Goal: Task Accomplishment & Management: Use online tool/utility

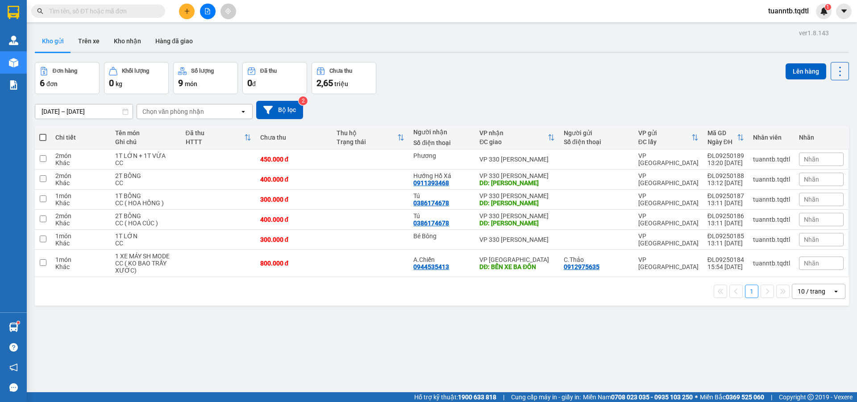
click at [189, 9] on icon "plus" at bounding box center [187, 11] width 6 height 6
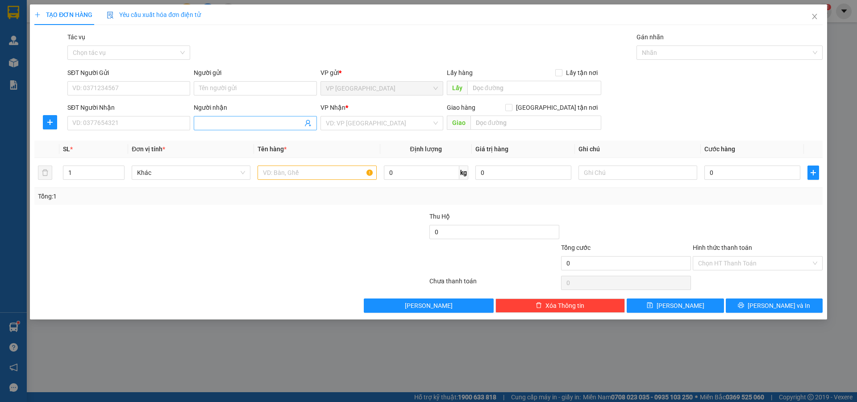
click at [205, 125] on input "Người nhận" at bounding box center [250, 123] width 103 height 10
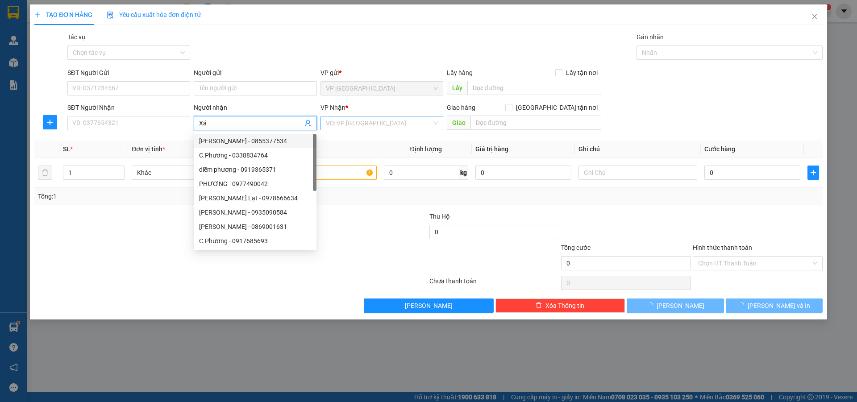
type input "Xá"
click at [331, 120] on input "search" at bounding box center [379, 123] width 106 height 13
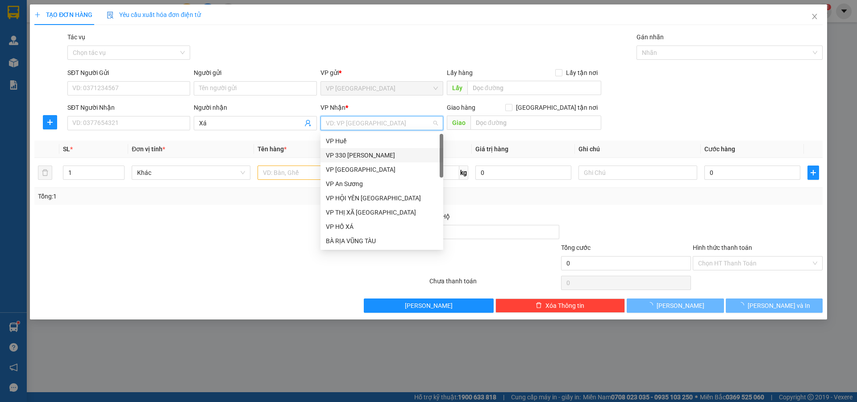
click at [362, 156] on div "VP 330 [PERSON_NAME]" at bounding box center [382, 155] width 112 height 10
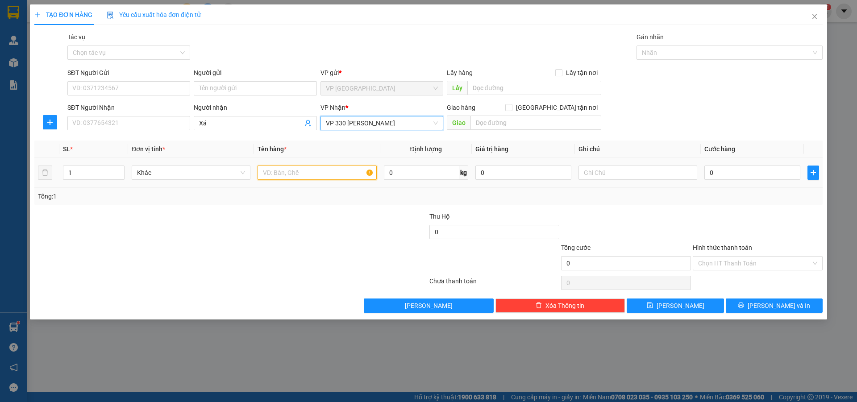
click at [333, 171] on input "text" at bounding box center [317, 173] width 119 height 14
type input "1T BÔNG"
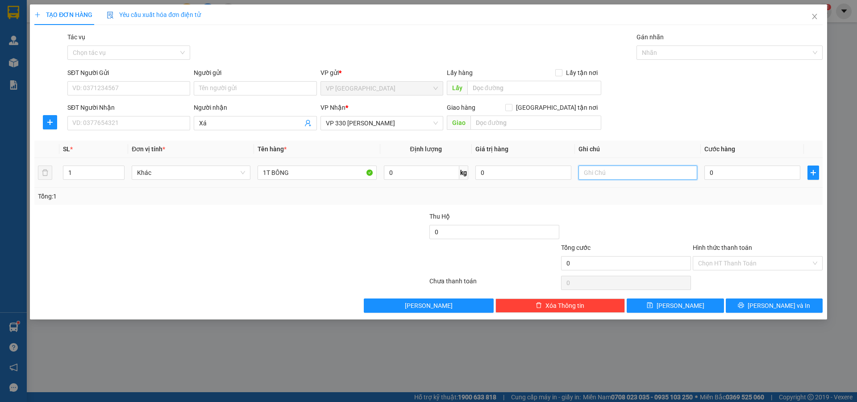
click at [599, 172] on input "text" at bounding box center [638, 173] width 119 height 14
type input "CC"
click at [734, 172] on input "0" at bounding box center [752, 173] width 96 height 14
type input "2"
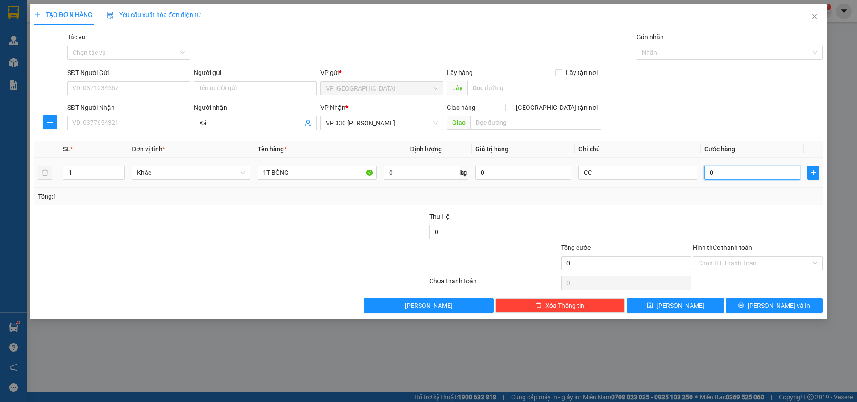
type input "2"
type input "20"
type input "200"
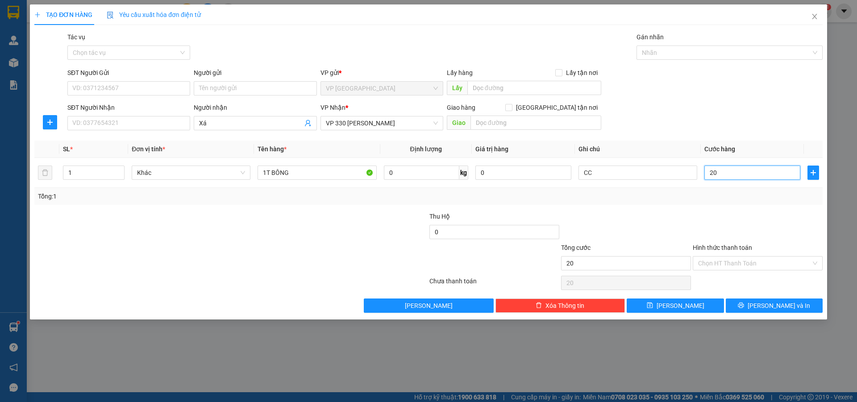
type input "200"
type input "2.000"
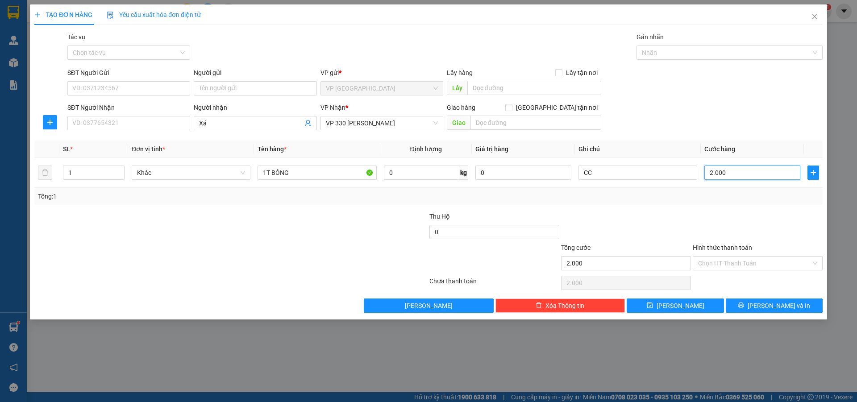
type input "20.000"
type input "200.000"
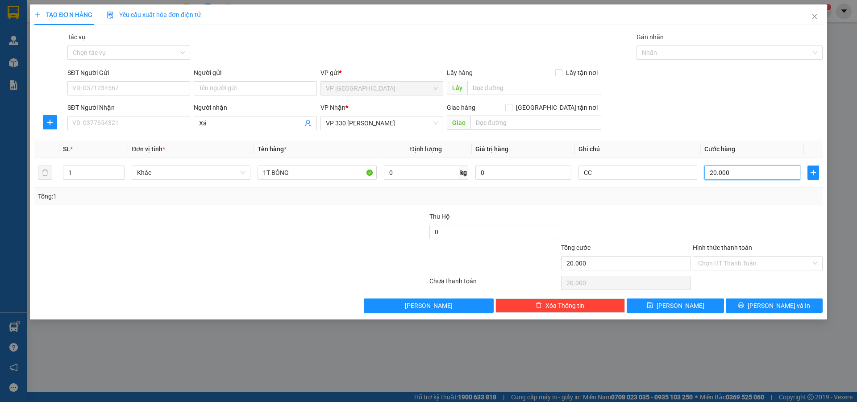
type input "200.000"
click at [703, 303] on button "[PERSON_NAME]" at bounding box center [675, 306] width 97 height 14
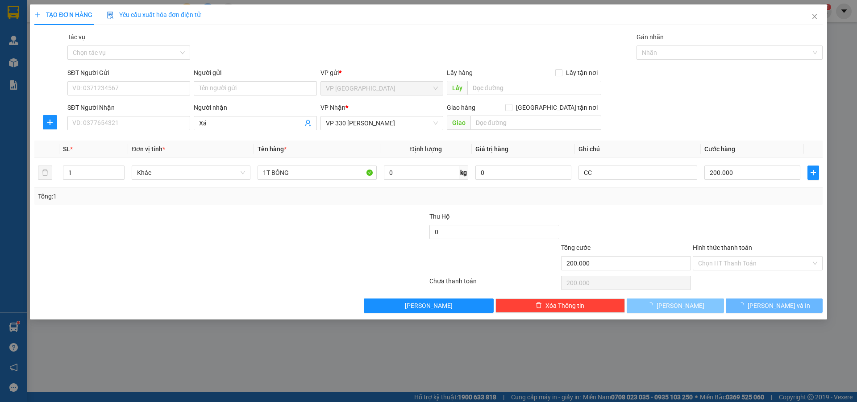
type input "0"
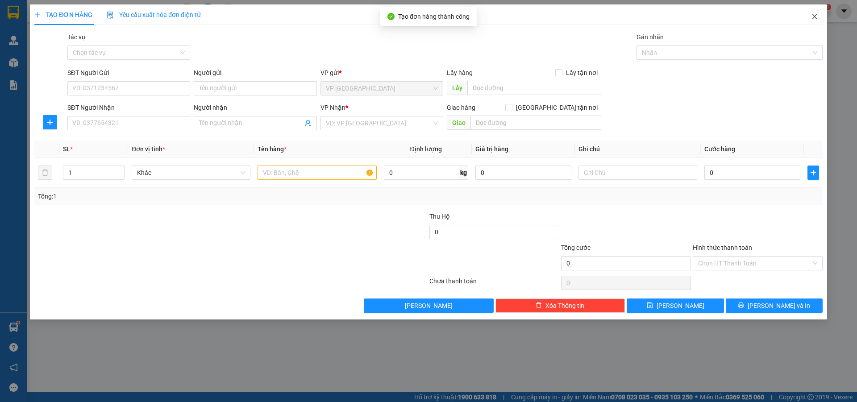
click at [819, 17] on span "Close" at bounding box center [814, 16] width 25 height 25
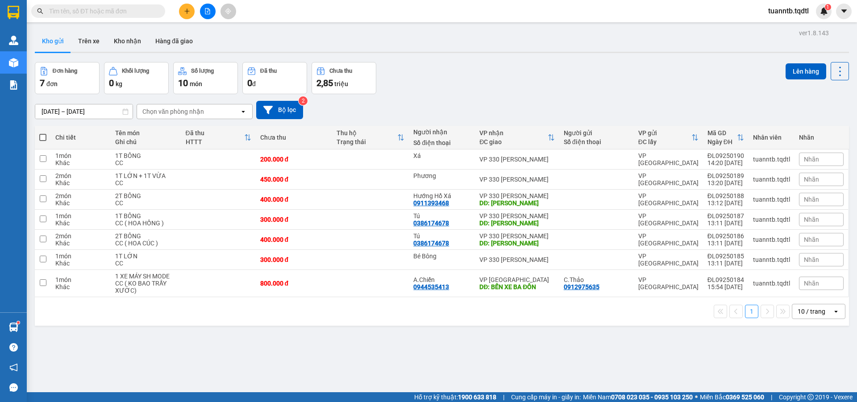
click at [44, 134] on span at bounding box center [42, 137] width 7 height 7
click at [43, 133] on input "checkbox" at bounding box center [43, 133] width 0 height 0
checkbox input "true"
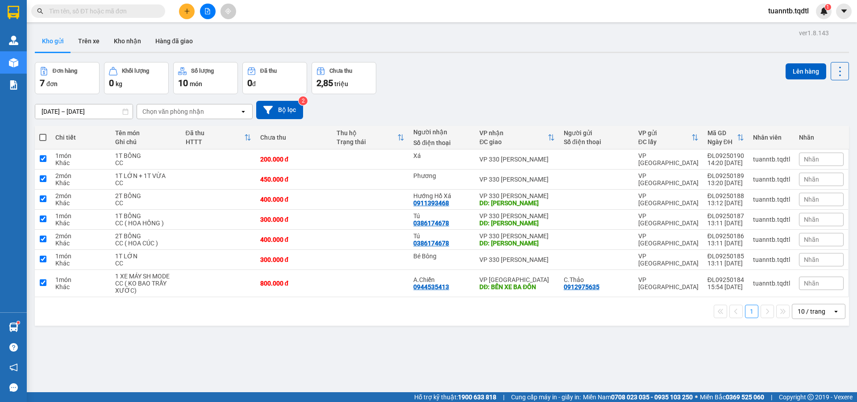
checkbox input "true"
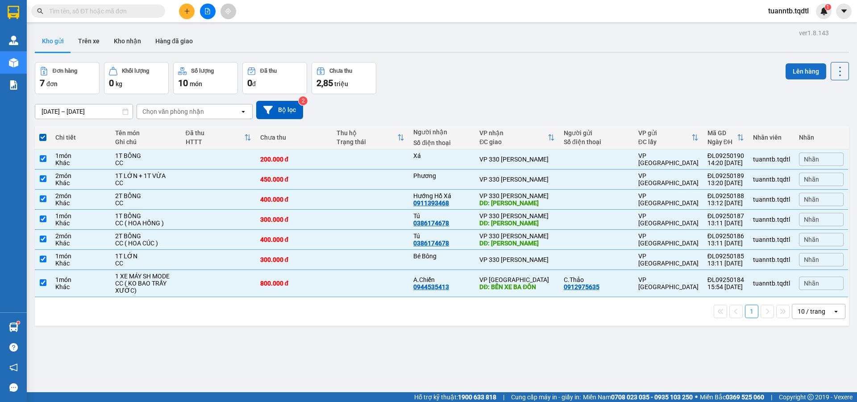
click at [802, 65] on button "Lên hàng" at bounding box center [806, 71] width 41 height 16
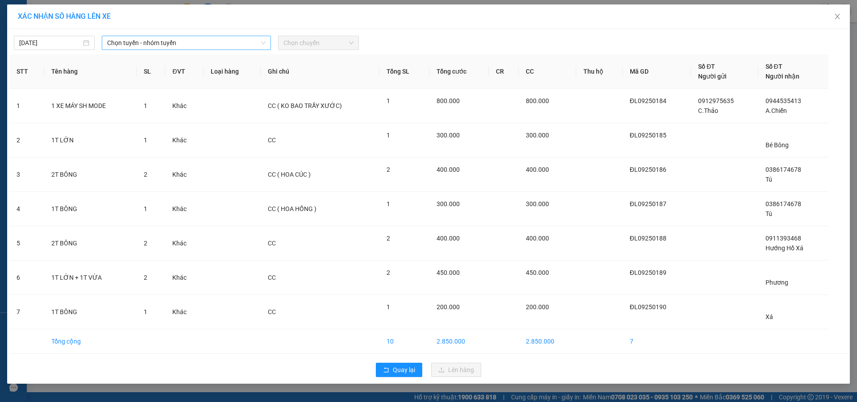
click at [200, 42] on span "Chọn tuyến - nhóm tuyến" at bounding box center [186, 42] width 158 height 13
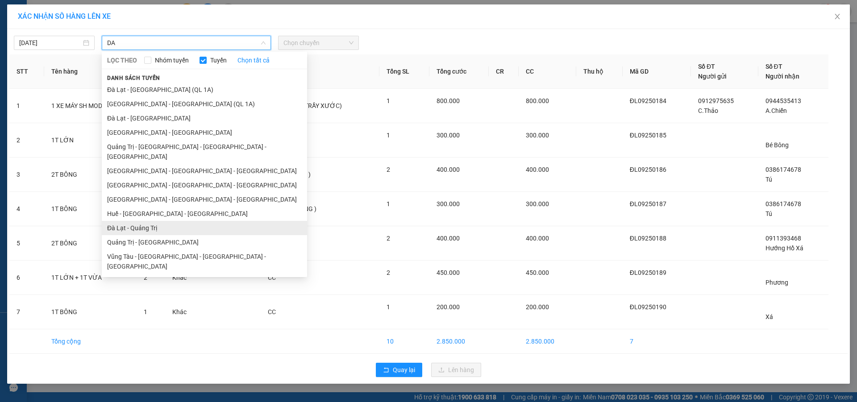
type input "DA"
click at [156, 221] on li "Đà Lạt - Quảng Trị" at bounding box center [204, 228] width 205 height 14
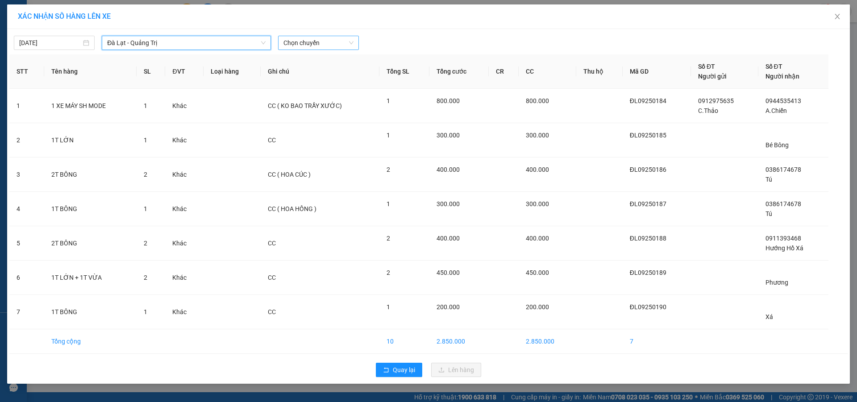
click at [306, 38] on span "Chọn chuyến" at bounding box center [318, 42] width 70 height 13
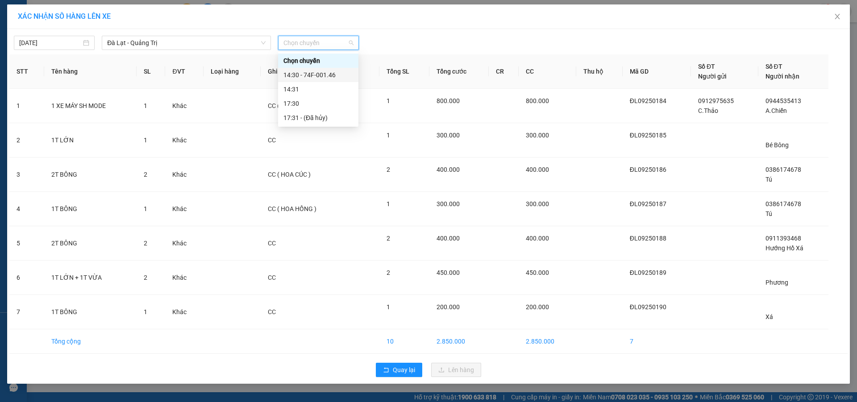
click at [315, 77] on div "14:30 - 74F-001.46" at bounding box center [318, 75] width 70 height 10
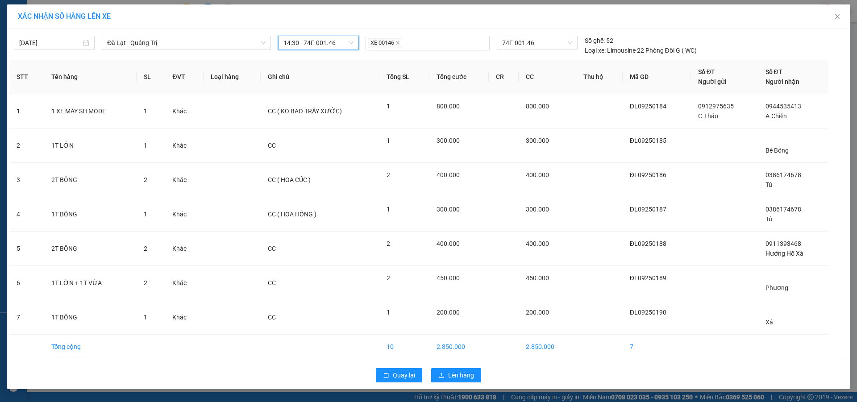
click at [449, 368] on div "Quay lại Lên hàng" at bounding box center [428, 375] width 838 height 23
click at [451, 378] on span "Lên hàng" at bounding box center [461, 376] width 26 height 10
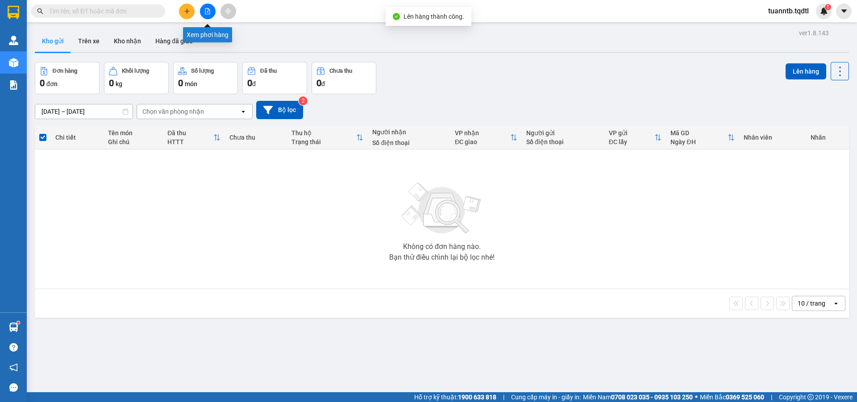
click at [211, 13] on button at bounding box center [208, 12] width 16 height 16
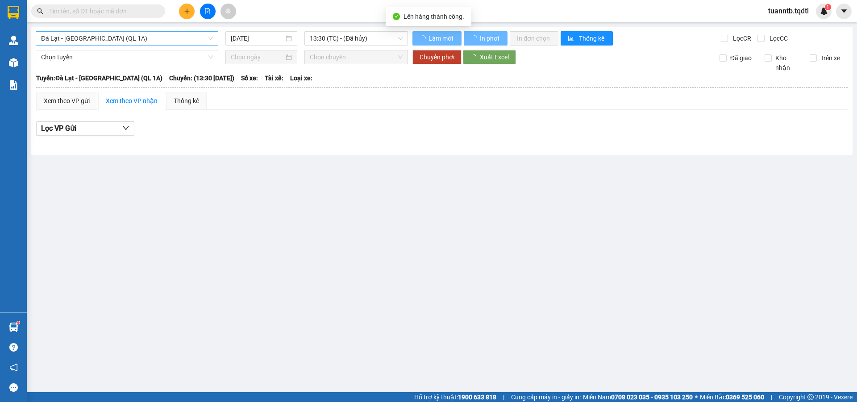
click at [168, 42] on span "Đà Lạt - [GEOGRAPHIC_DATA] (QL 1A)" at bounding box center [127, 38] width 172 height 13
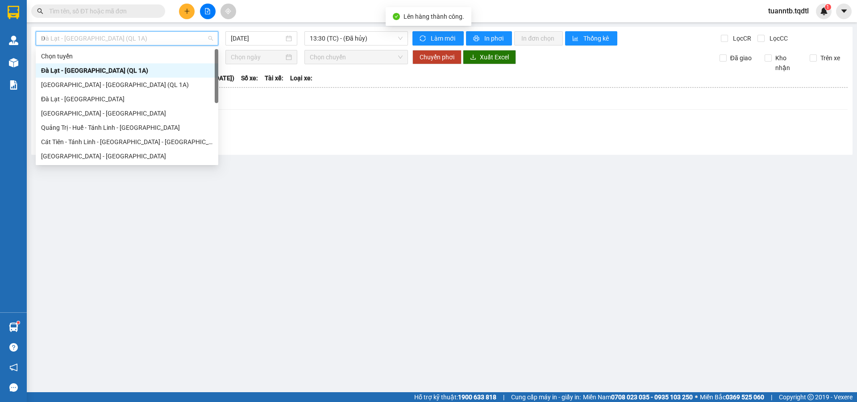
type input "DA"
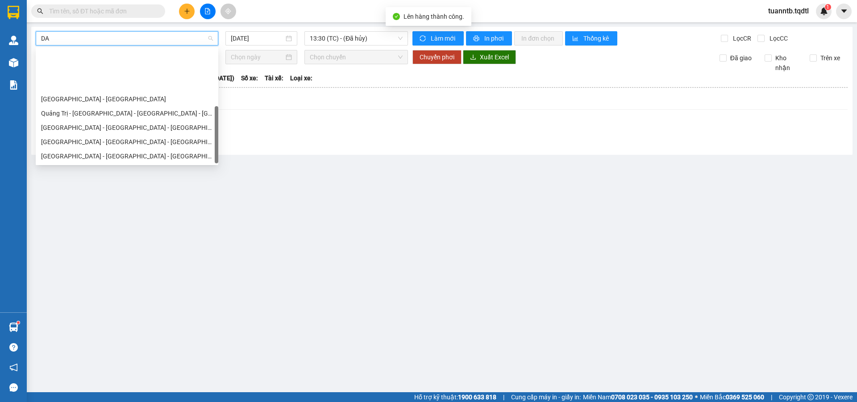
scroll to position [57, 0]
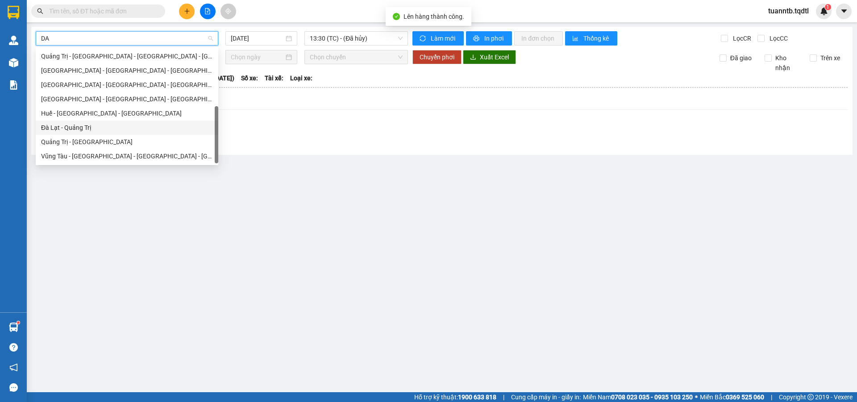
click at [102, 125] on div "Đà Lạt - Quảng Trị" at bounding box center [127, 128] width 172 height 10
type input "[DATE]"
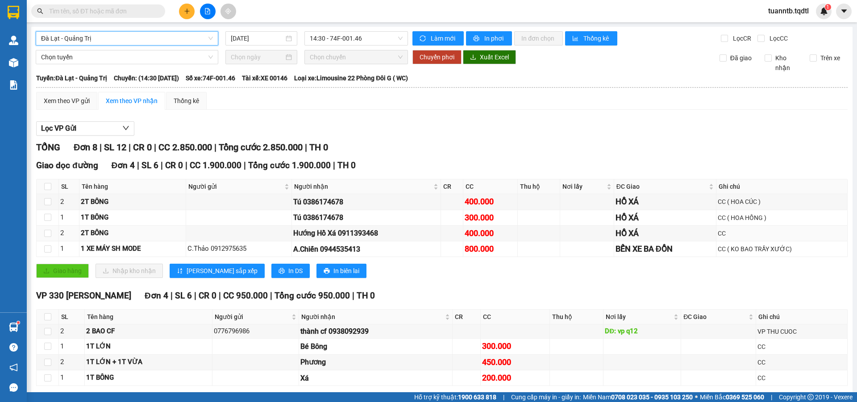
scroll to position [40, 0]
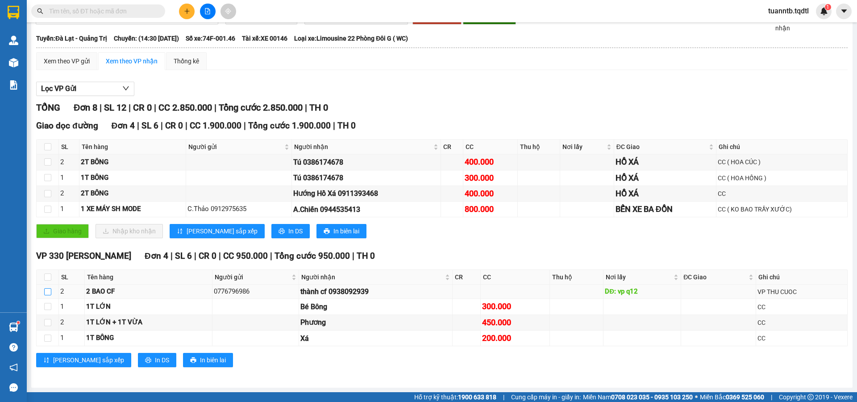
click at [49, 294] on input "checkbox" at bounding box center [47, 291] width 7 height 7
checkbox input "true"
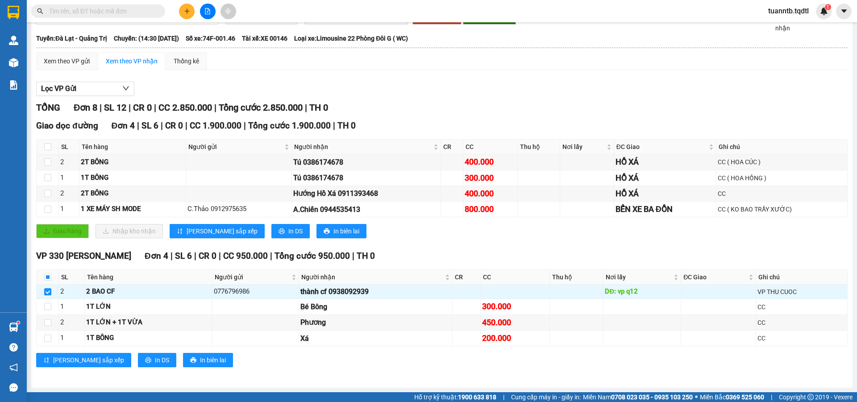
scroll to position [0, 0]
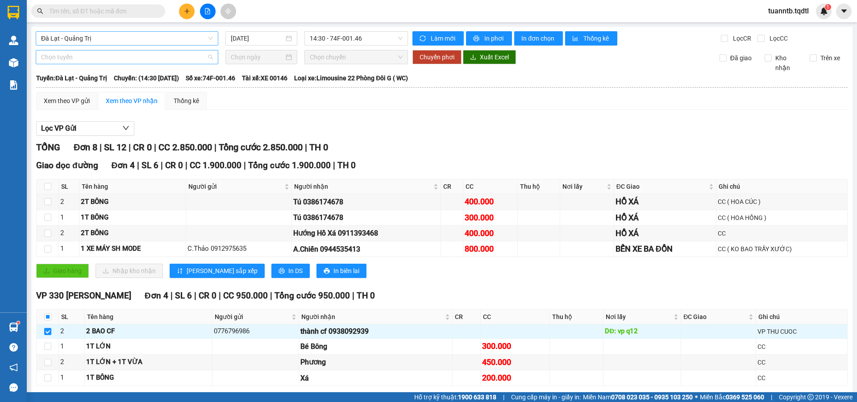
click at [115, 59] on span "Chọn tuyến" at bounding box center [127, 56] width 172 height 13
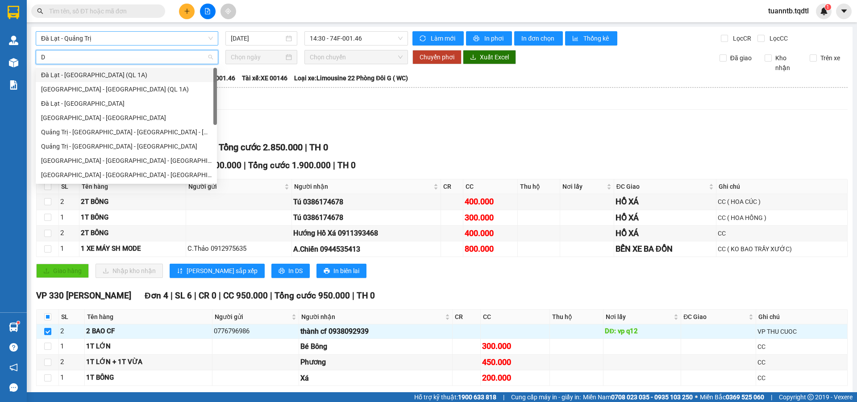
type input "DA"
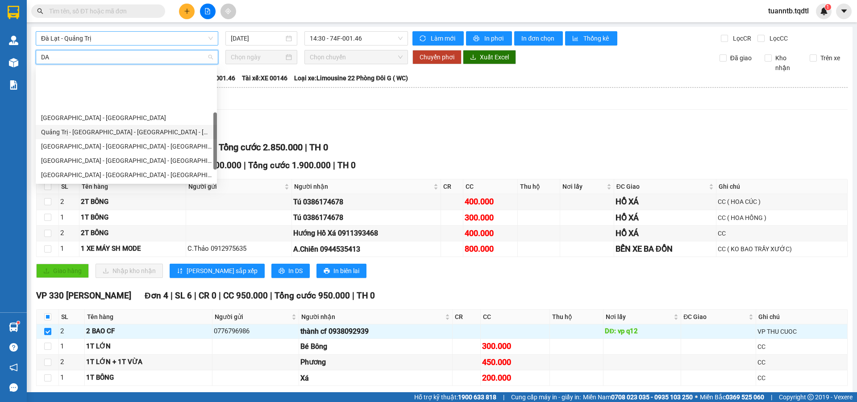
scroll to position [45, 0]
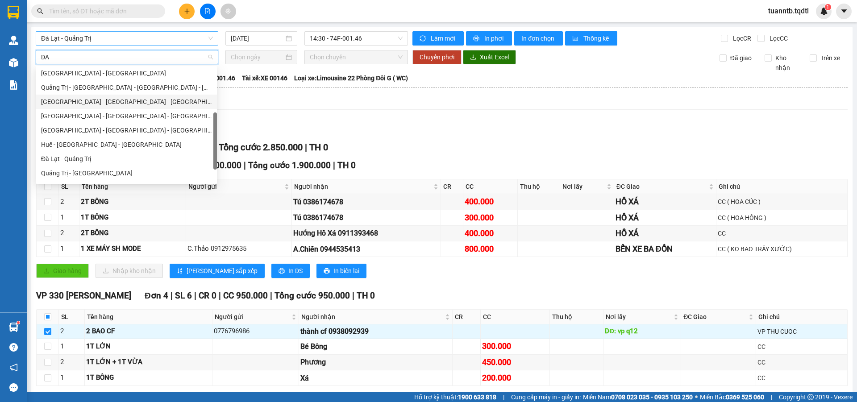
click at [96, 100] on div "[GEOGRAPHIC_DATA] - [GEOGRAPHIC_DATA] - [GEOGRAPHIC_DATA]" at bounding box center [126, 102] width 171 height 10
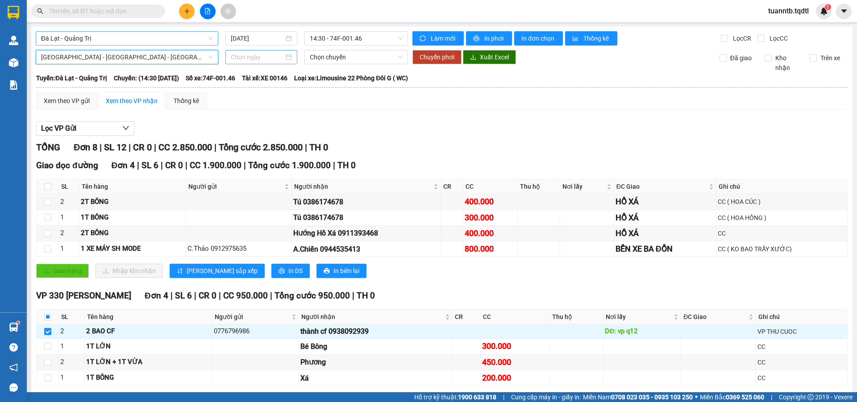
click at [236, 61] on input at bounding box center [257, 57] width 53 height 10
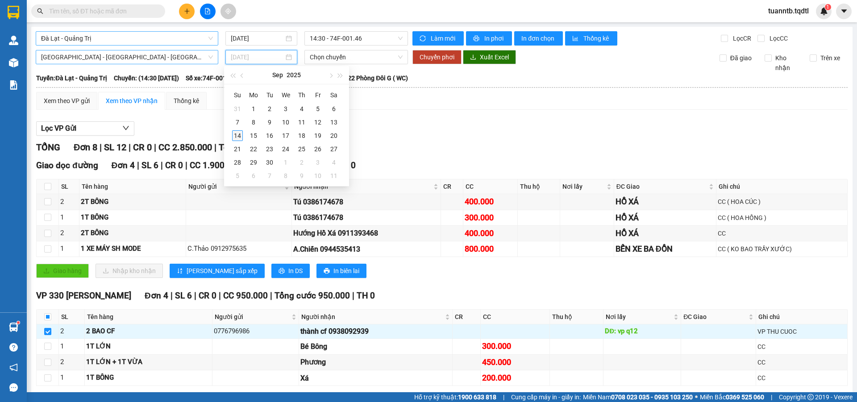
type input "[DATE]"
click at [237, 136] on div "14" at bounding box center [237, 135] width 11 height 11
type input "[DATE]"
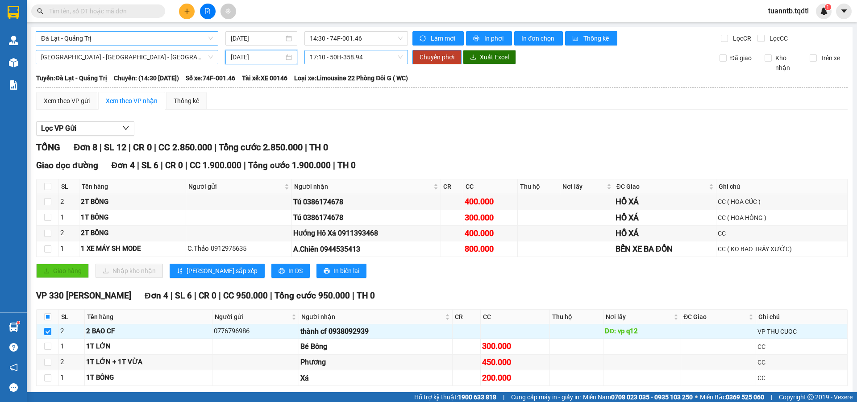
click at [371, 54] on span "17:10 - 50H-358.94" at bounding box center [356, 56] width 93 height 13
click at [356, 85] on div "17:10 - 50H-358.94" at bounding box center [343, 89] width 70 height 10
click at [425, 54] on span "Chuyển phơi" at bounding box center [437, 57] width 35 height 10
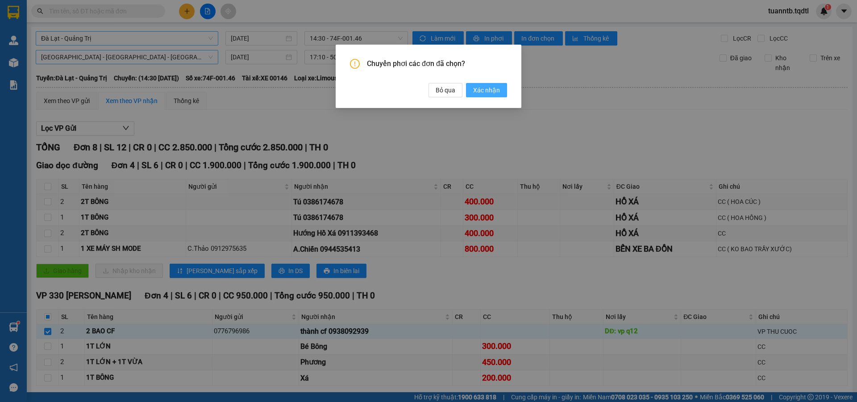
click at [488, 93] on span "Xác nhận" at bounding box center [486, 90] width 27 height 10
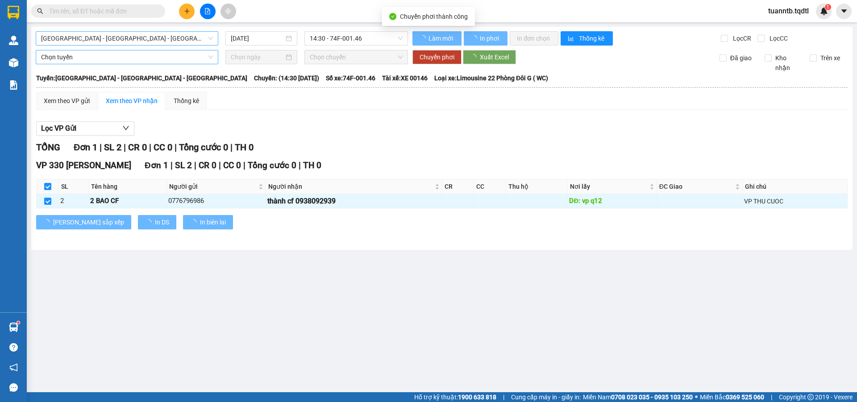
checkbox input "false"
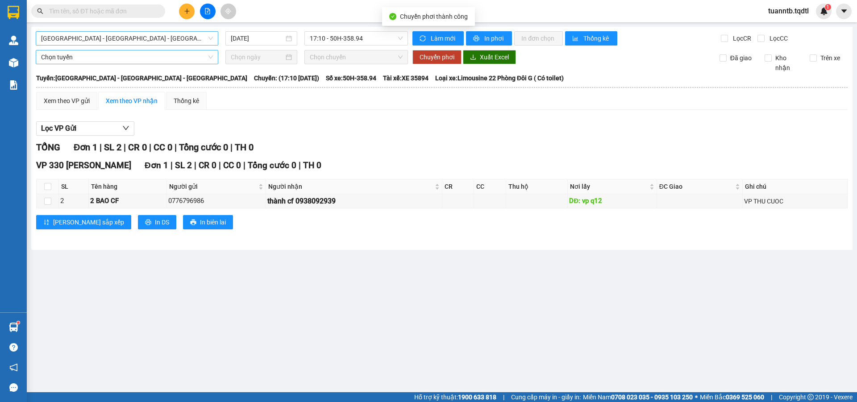
click at [196, 36] on span "[GEOGRAPHIC_DATA] - [GEOGRAPHIC_DATA] - [GEOGRAPHIC_DATA]" at bounding box center [127, 38] width 172 height 13
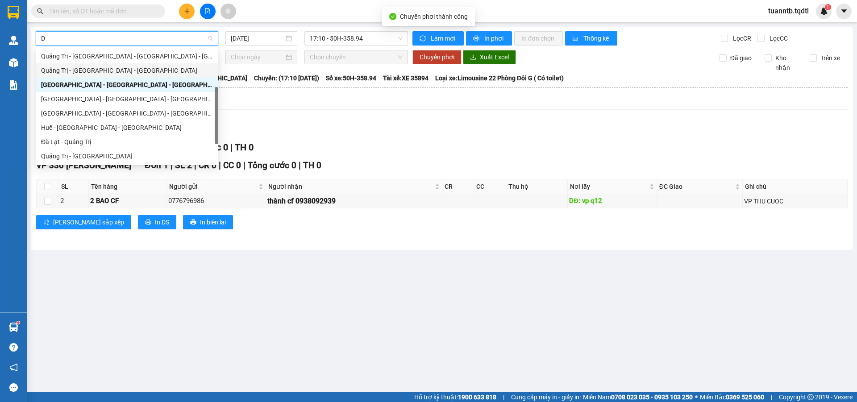
type input "DA"
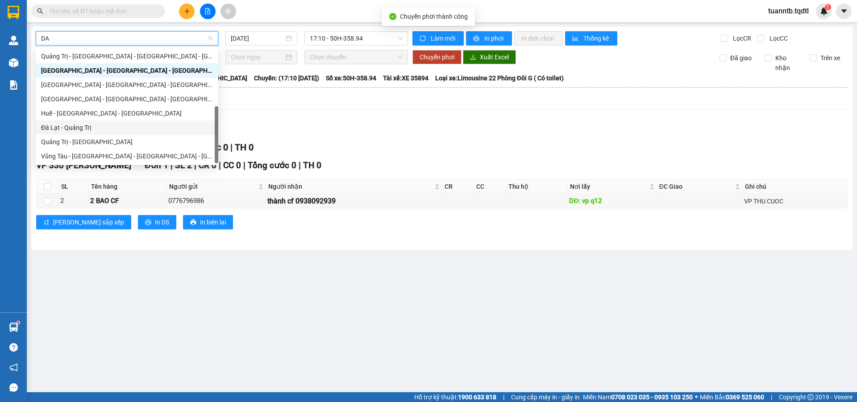
click at [77, 129] on div "Đà Lạt - Quảng Trị" at bounding box center [127, 128] width 172 height 10
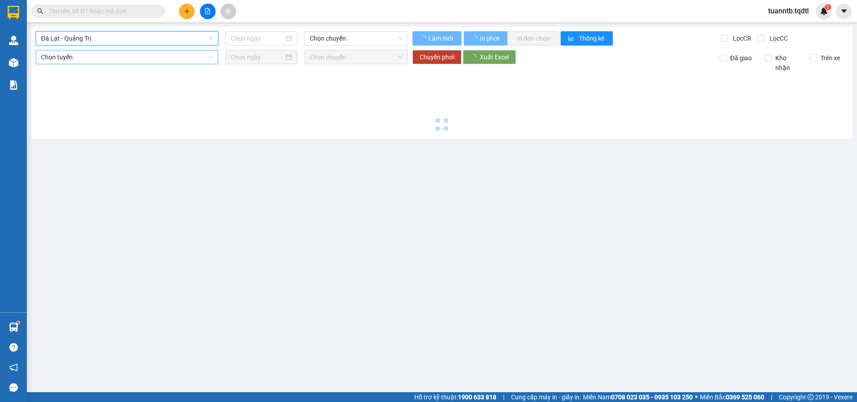
type input "[DATE]"
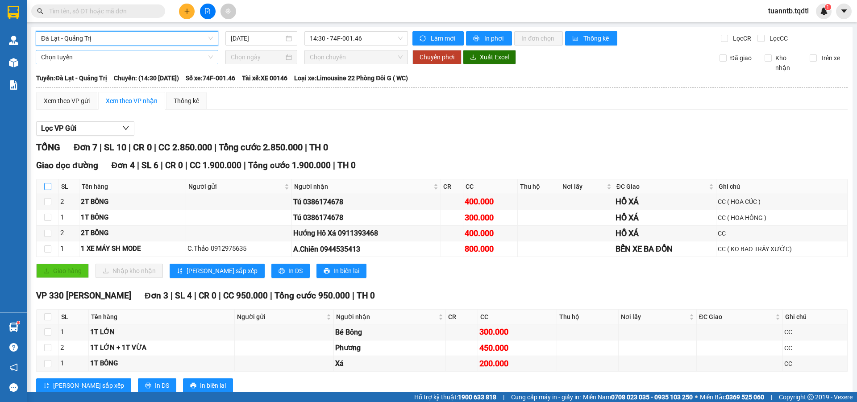
click at [47, 191] on label at bounding box center [47, 187] width 7 height 10
click at [47, 190] on input "checkbox" at bounding box center [47, 186] width 7 height 7
checkbox input "true"
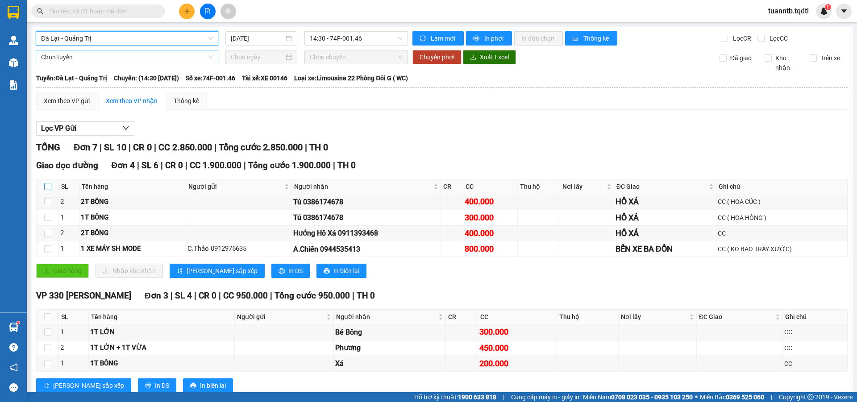
checkbox input "true"
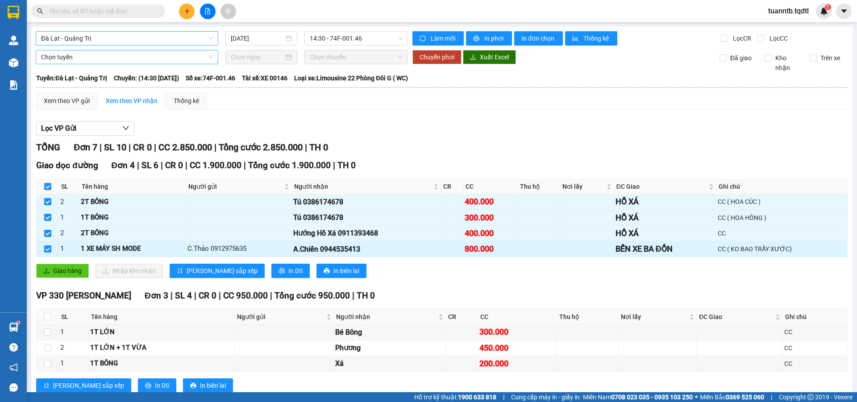
scroll to position [25, 0]
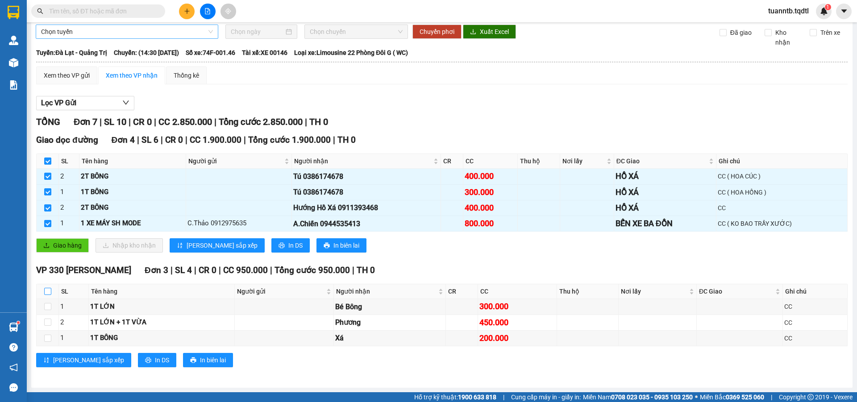
click at [46, 287] on label at bounding box center [47, 292] width 7 height 10
click at [46, 288] on input "checkbox" at bounding box center [47, 291] width 7 height 7
checkbox input "true"
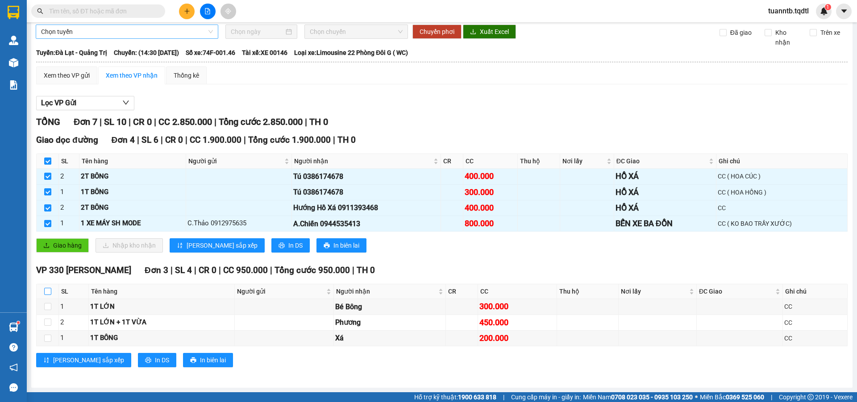
checkbox input "true"
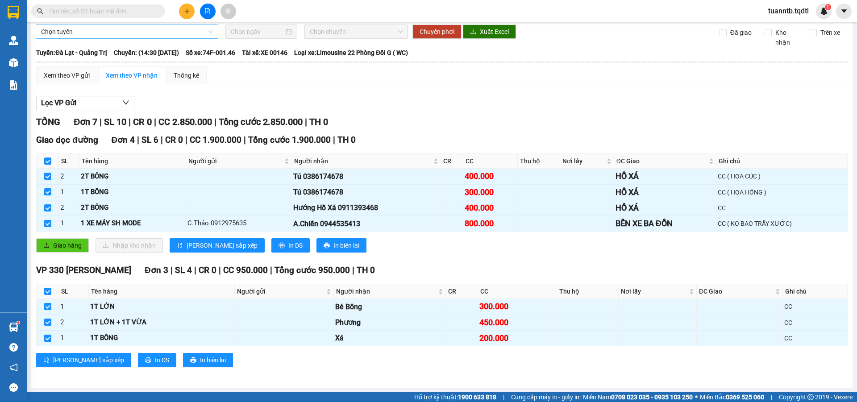
scroll to position [0, 0]
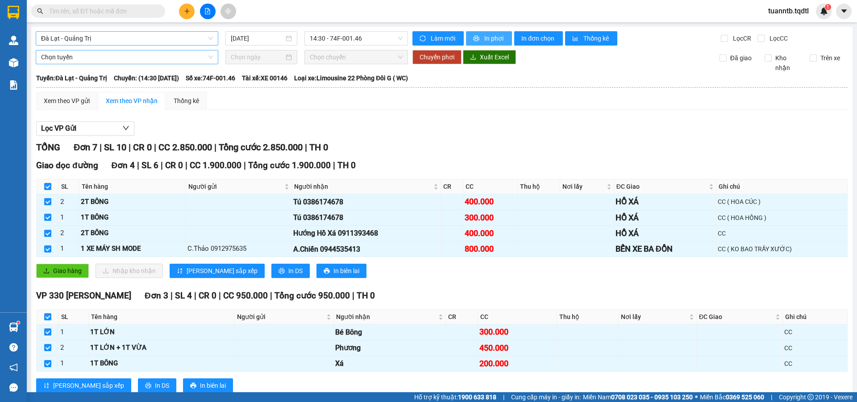
click at [496, 40] on span "In phơi" at bounding box center [494, 38] width 21 height 10
click at [467, 43] on button "In phơi" at bounding box center [489, 38] width 46 height 14
click at [83, 37] on span "Đà Lạt - Quảng Trị" at bounding box center [127, 38] width 172 height 13
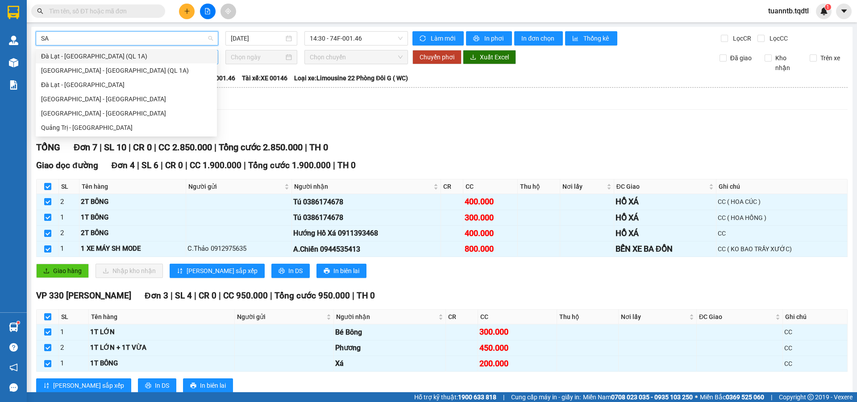
type input "SAI"
click at [66, 96] on div "[GEOGRAPHIC_DATA] - [GEOGRAPHIC_DATA]" at bounding box center [126, 99] width 171 height 10
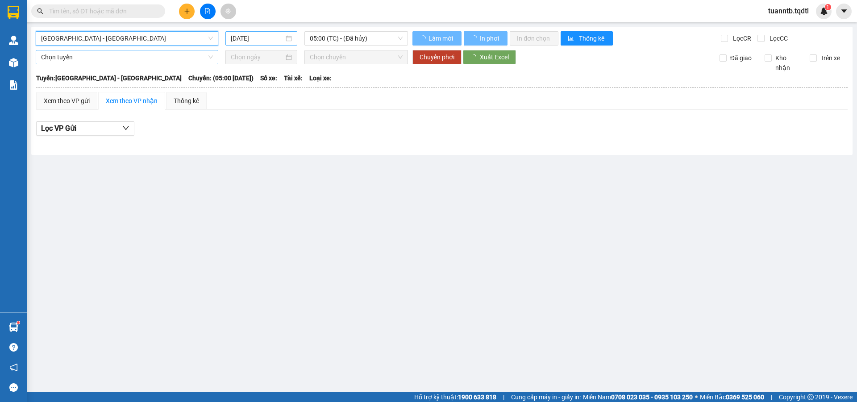
click at [247, 40] on input "[DATE]" at bounding box center [257, 38] width 53 height 10
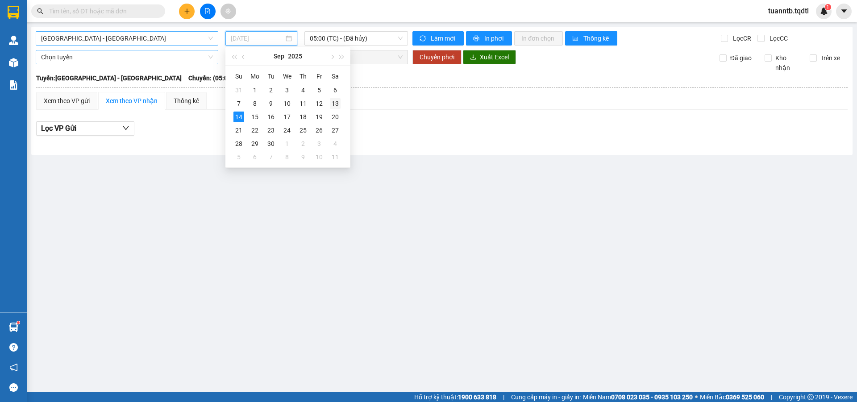
click at [332, 105] on div "13" at bounding box center [335, 103] width 11 height 11
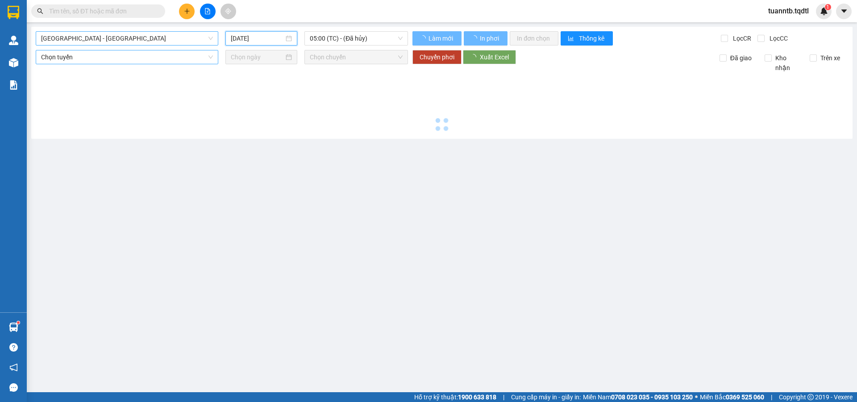
type input "[DATE]"
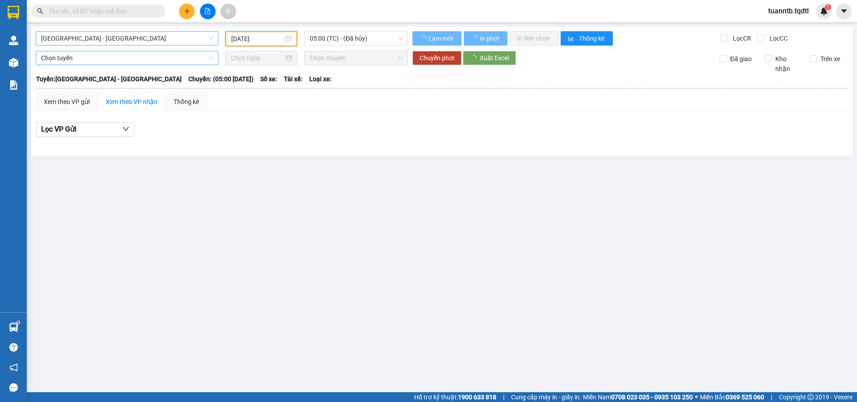
click at [359, 27] on div "[GEOGRAPHIC_DATA] - [GEOGRAPHIC_DATA] [DATE] 05:00 (TC) - (Đã hủy) Làm mới In p…" at bounding box center [441, 91] width 821 height 129
click at [354, 32] on span "05:00 (TC) - (Đã hủy)" at bounding box center [356, 38] width 93 height 13
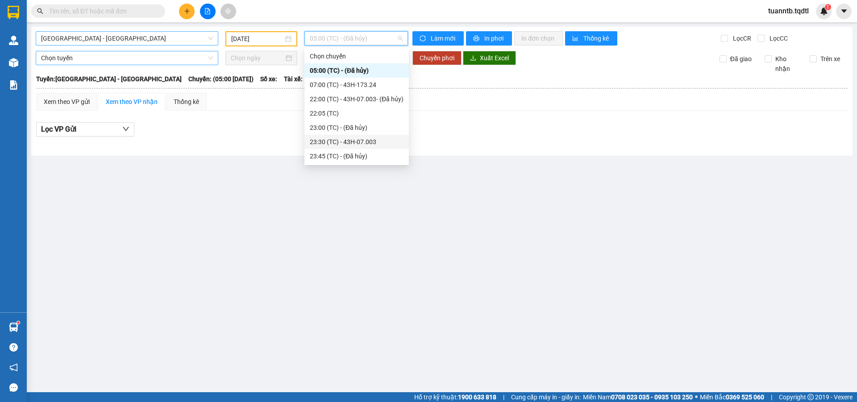
click at [371, 144] on div "23:30 (TC) - 43H-07.003" at bounding box center [357, 142] width 94 height 10
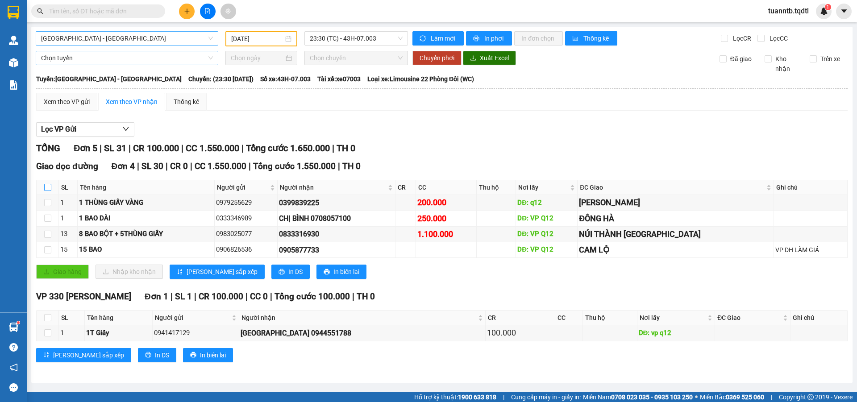
click at [50, 186] on input "checkbox" at bounding box center [47, 187] width 7 height 7
checkbox input "true"
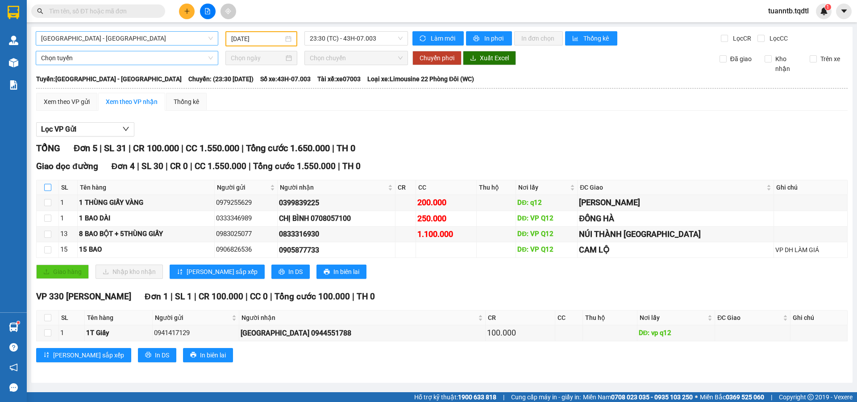
checkbox input "true"
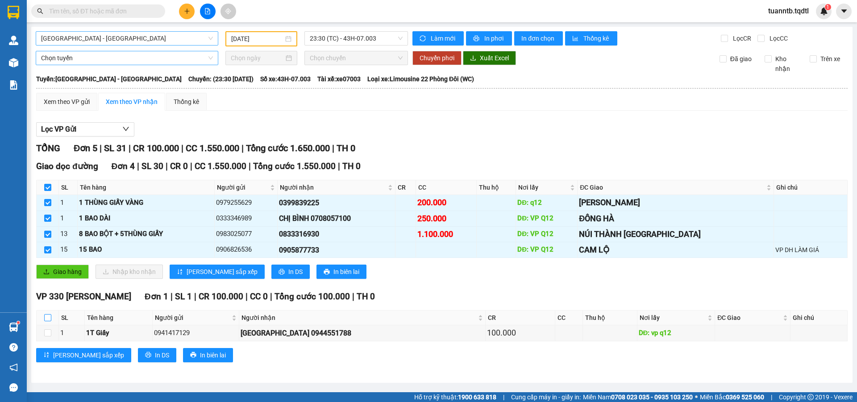
click at [47, 321] on input "checkbox" at bounding box center [47, 317] width 7 height 7
checkbox input "true"
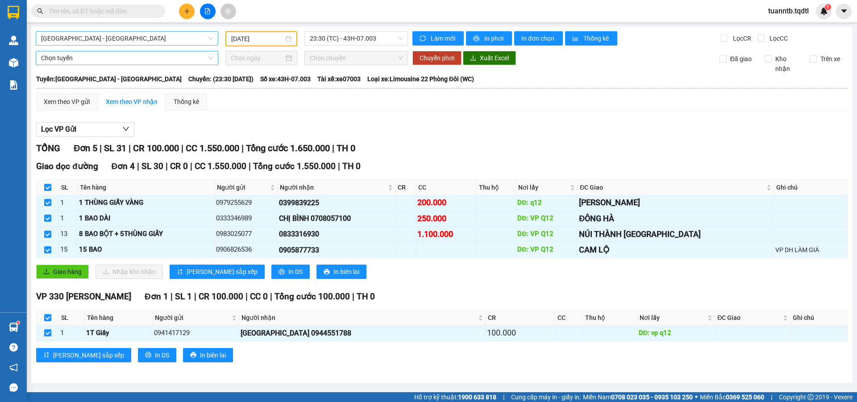
click at [89, 54] on span "Chọn tuyến" at bounding box center [127, 57] width 172 height 13
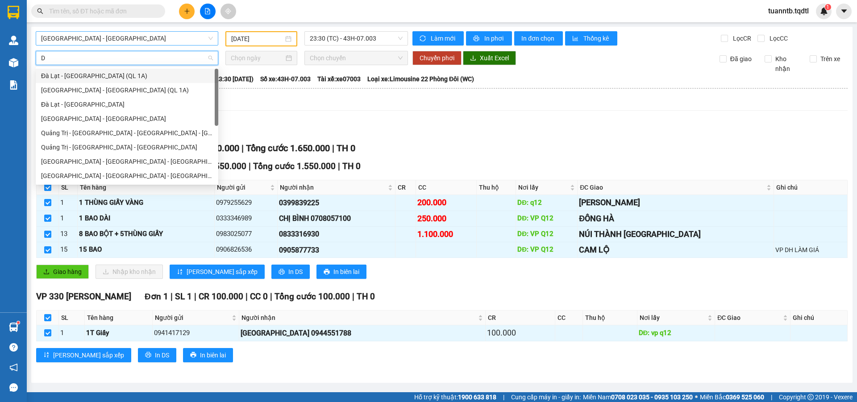
type input "DA"
click at [90, 144] on div "[GEOGRAPHIC_DATA] - [GEOGRAPHIC_DATA] - [GEOGRAPHIC_DATA]" at bounding box center [127, 147] width 172 height 10
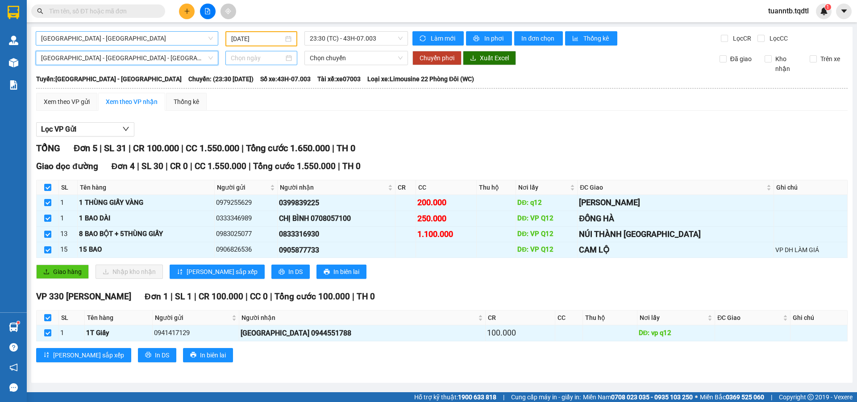
click at [236, 58] on input at bounding box center [257, 58] width 53 height 10
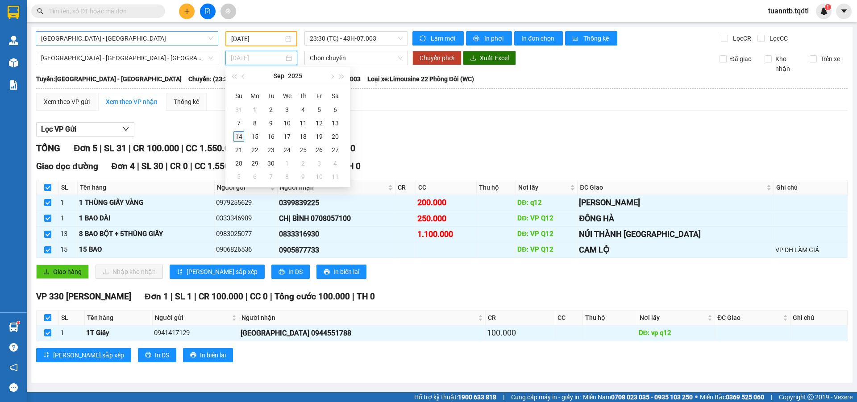
type input "[DATE]"
click at [241, 135] on div "14" at bounding box center [238, 136] width 11 height 11
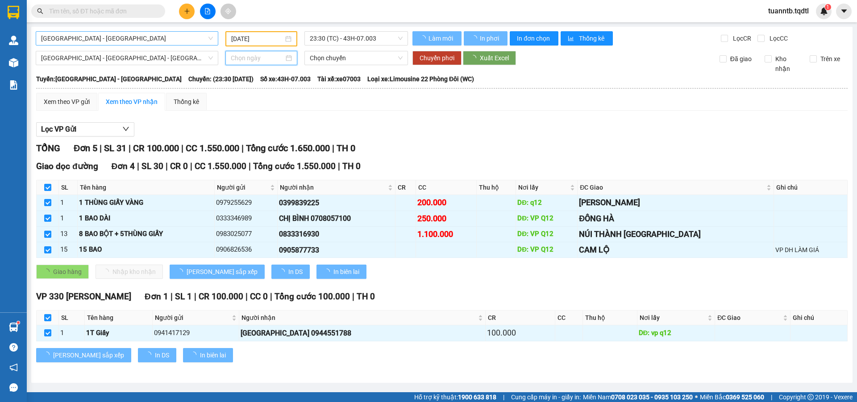
type input "[DATE]"
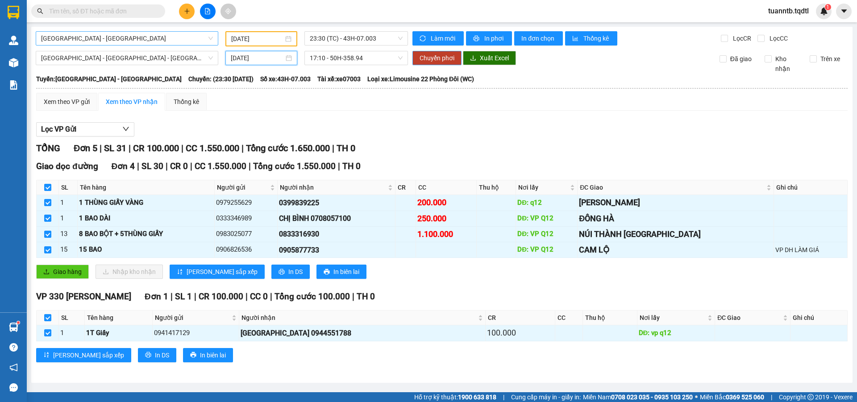
click at [453, 58] on span "Chuyển phơi" at bounding box center [437, 58] width 35 height 10
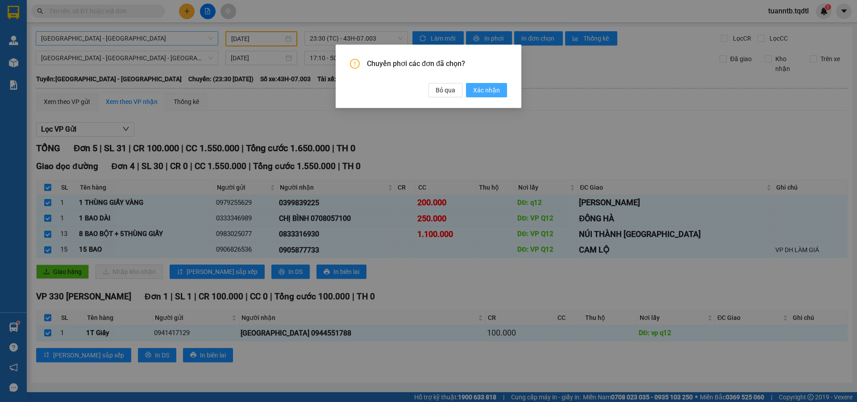
click at [498, 93] on span "Xác nhận" at bounding box center [486, 90] width 27 height 10
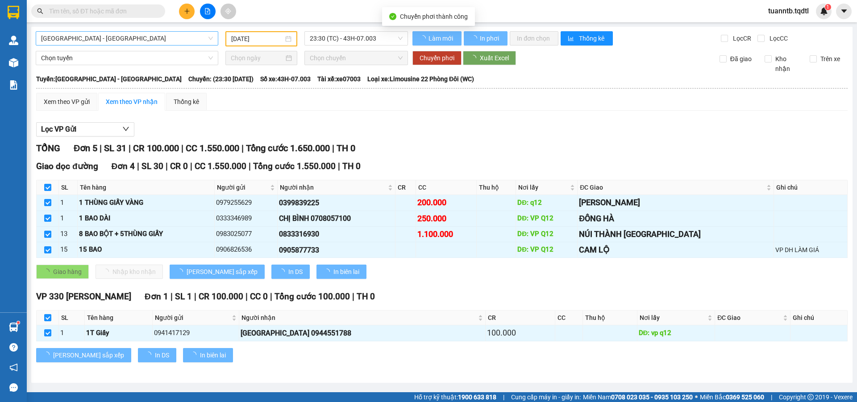
checkbox input "false"
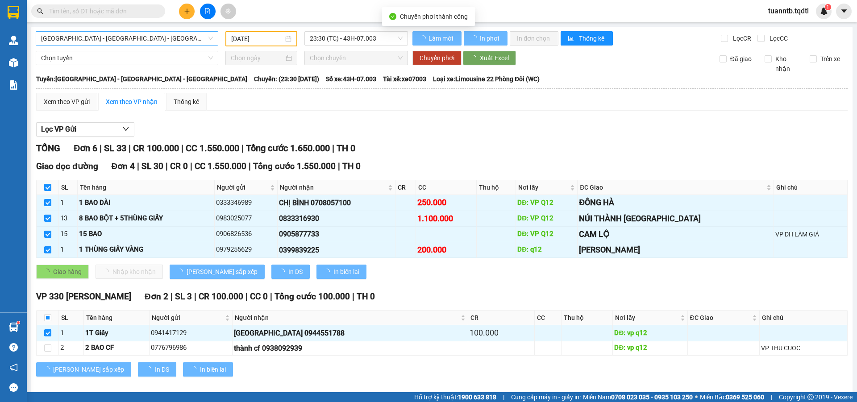
type input "[DATE]"
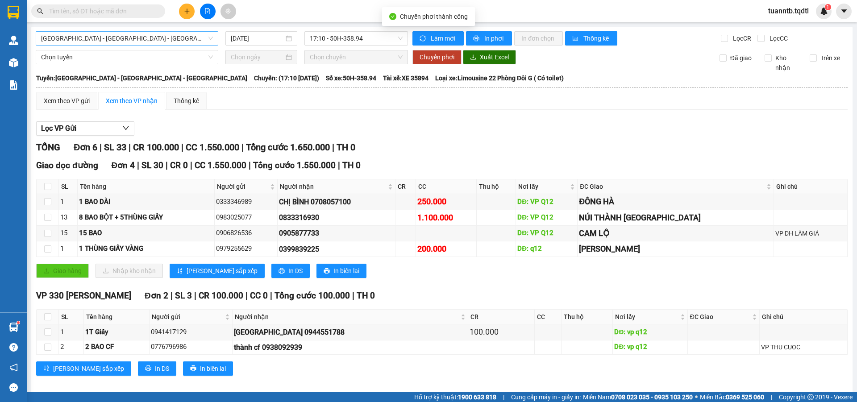
checkbox input "false"
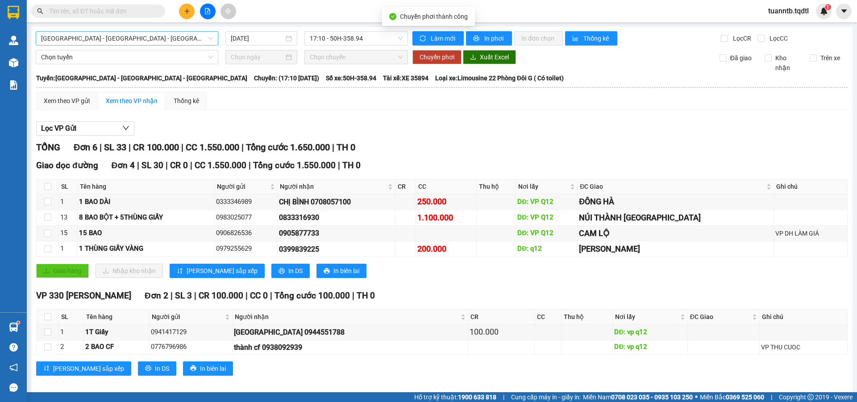
checkbox input "false"
click at [48, 186] on input "checkbox" at bounding box center [47, 186] width 7 height 7
checkbox input "true"
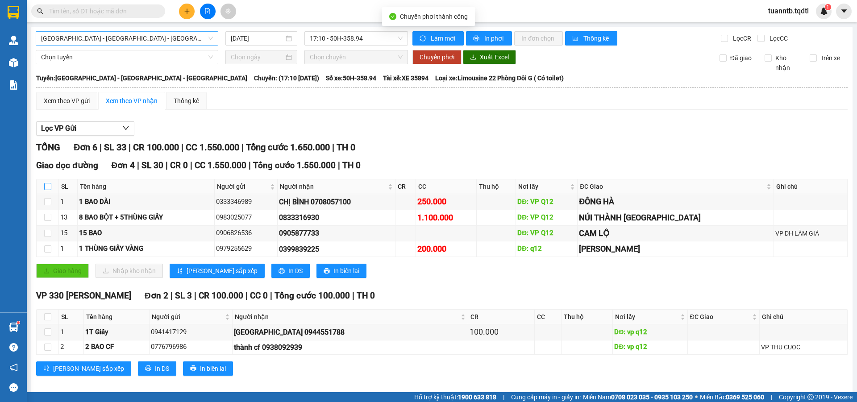
checkbox input "true"
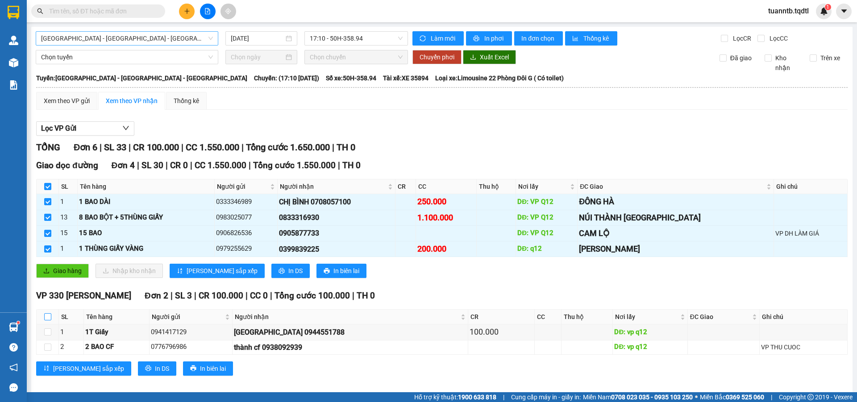
click at [48, 319] on input "checkbox" at bounding box center [47, 316] width 7 height 7
checkbox input "true"
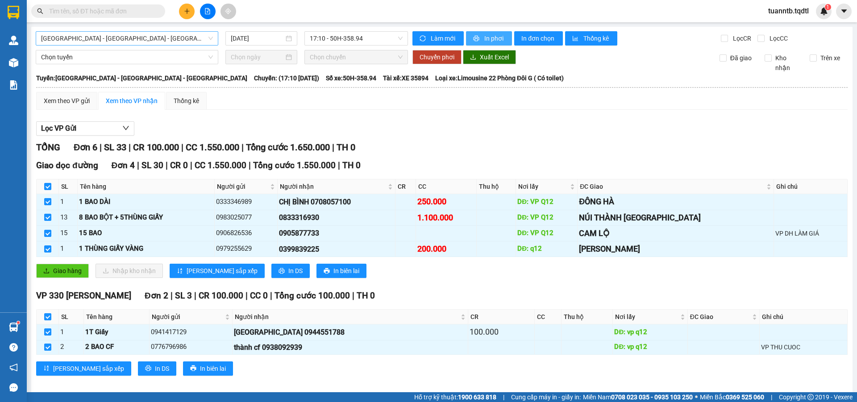
click at [474, 40] on icon "printer" at bounding box center [476, 38] width 6 height 6
click at [179, 16] on div at bounding box center [207, 12] width 67 height 16
click at [180, 16] on button at bounding box center [187, 12] width 16 height 16
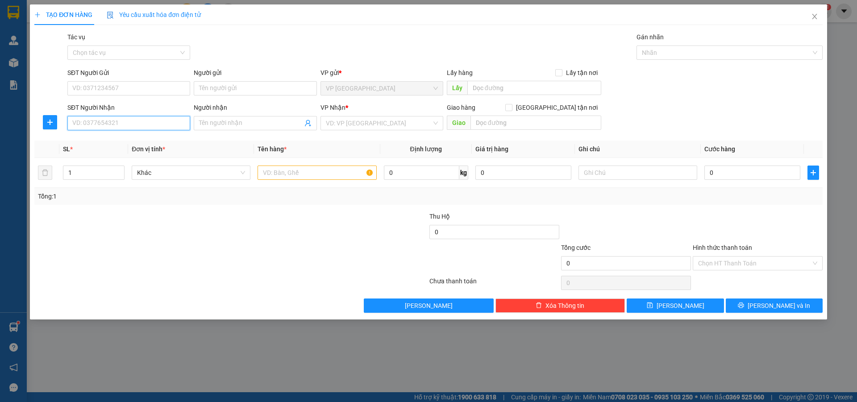
click at [165, 117] on input "SĐT Người Nhận" at bounding box center [128, 123] width 123 height 14
type input "552"
click at [815, 17] on icon "close" at bounding box center [814, 16] width 5 height 5
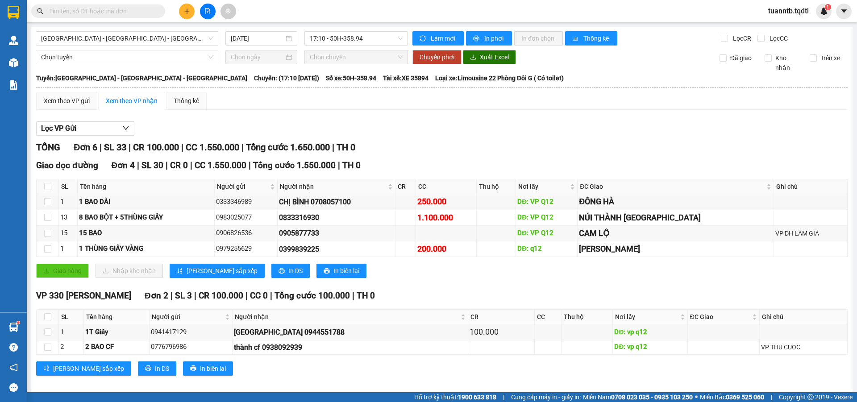
scroll to position [8, 0]
